Goal: Task Accomplishment & Management: Use online tool/utility

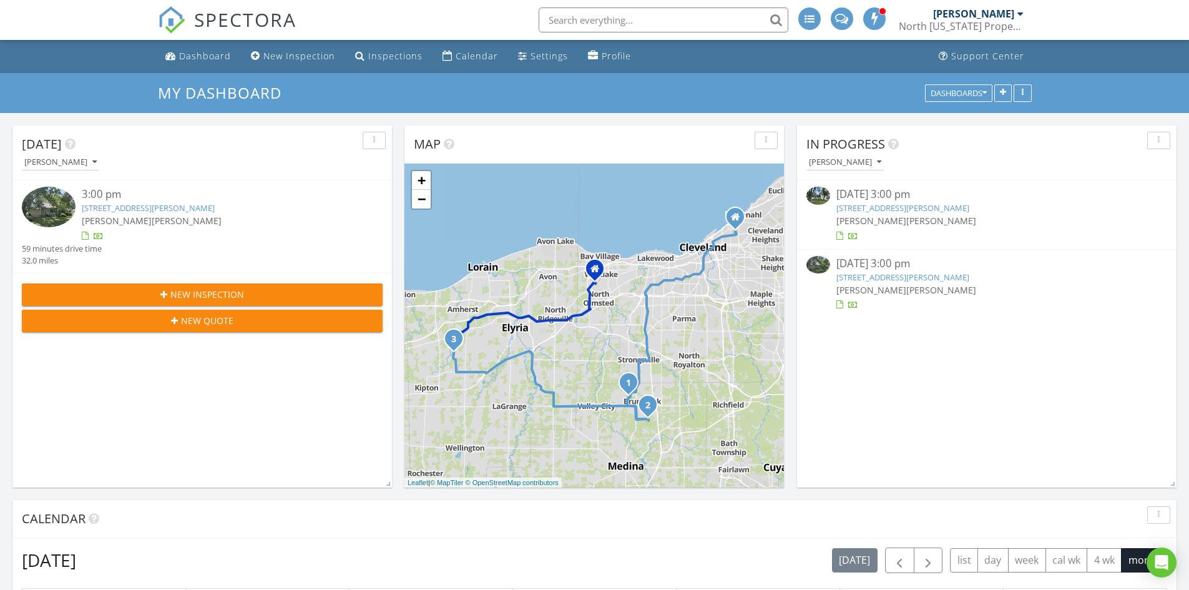
scroll to position [6, 6]
click at [121, 208] on link "[STREET_ADDRESS][PERSON_NAME]" at bounding box center [148, 207] width 133 height 11
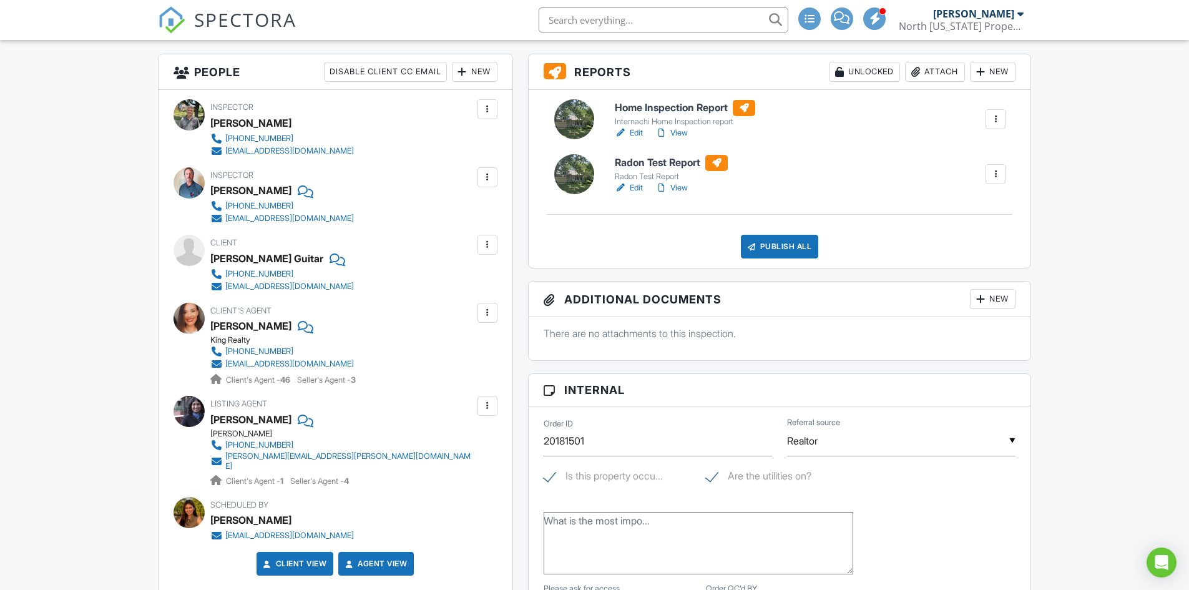
click at [683, 129] on link "View" at bounding box center [671, 133] width 32 height 12
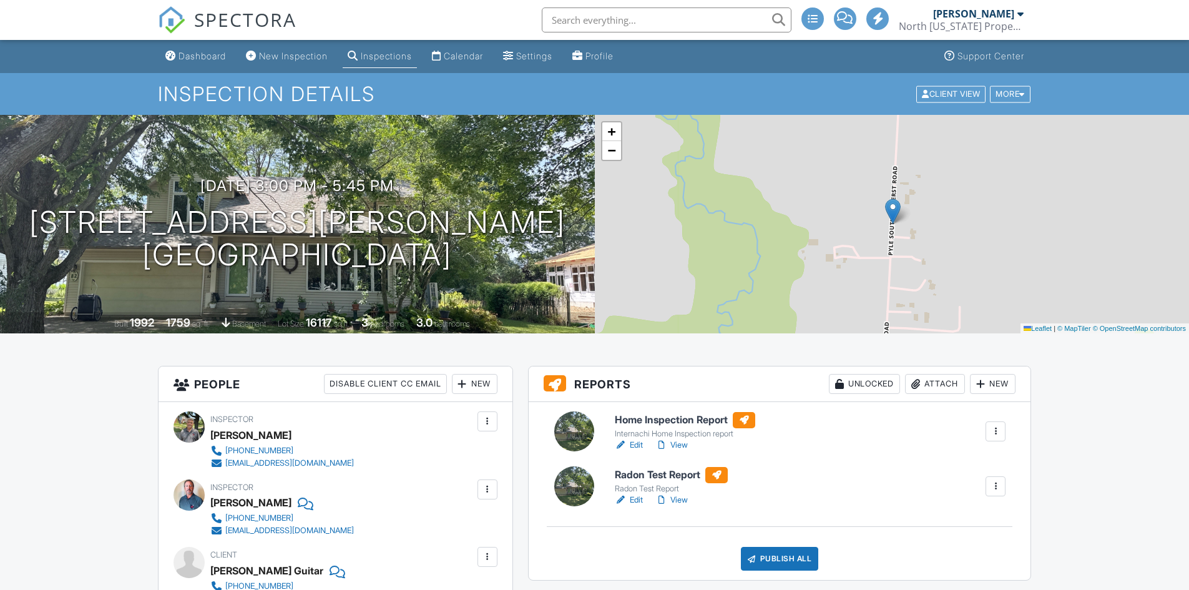
scroll to position [312, 0]
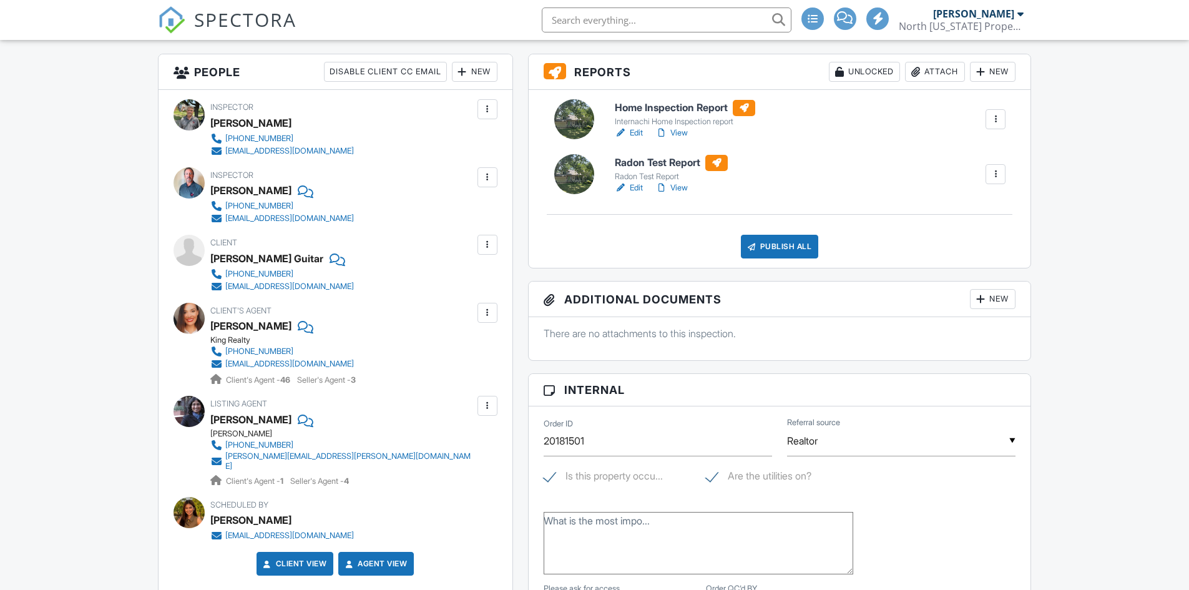
drag, startPoint x: 0, startPoint y: 0, endPoint x: 682, endPoint y: 128, distance: 694.0
click at [682, 128] on link "View" at bounding box center [671, 133] width 32 height 12
click at [688, 132] on link "View" at bounding box center [671, 133] width 32 height 12
click at [681, 129] on link "View" at bounding box center [671, 133] width 32 height 12
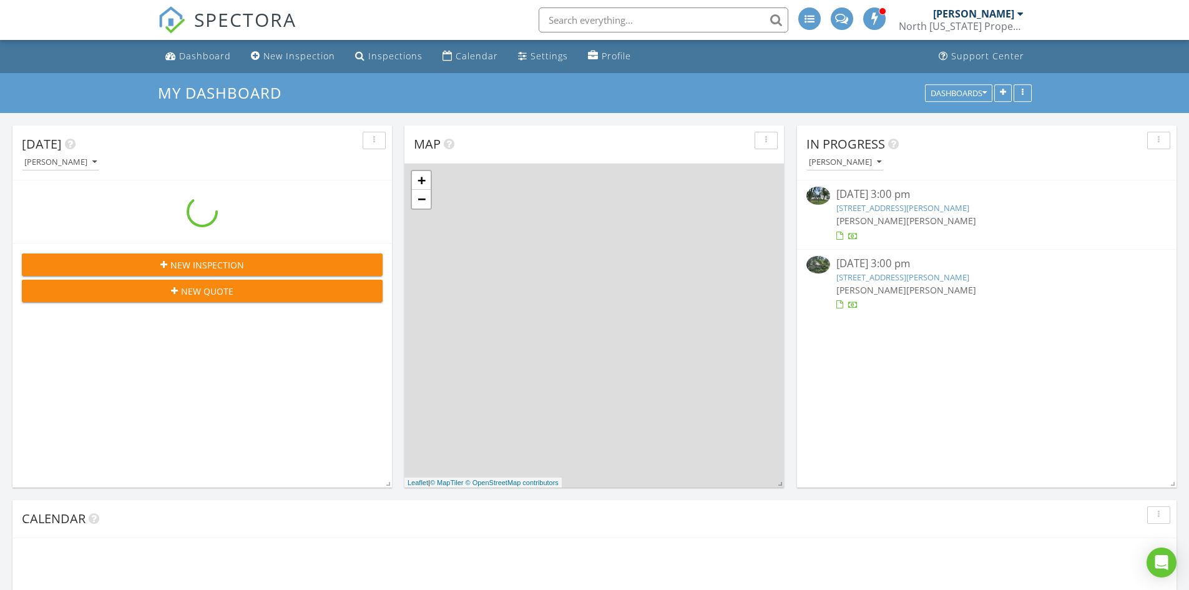
scroll to position [1155, 1208]
